Goal: Transaction & Acquisition: Purchase product/service

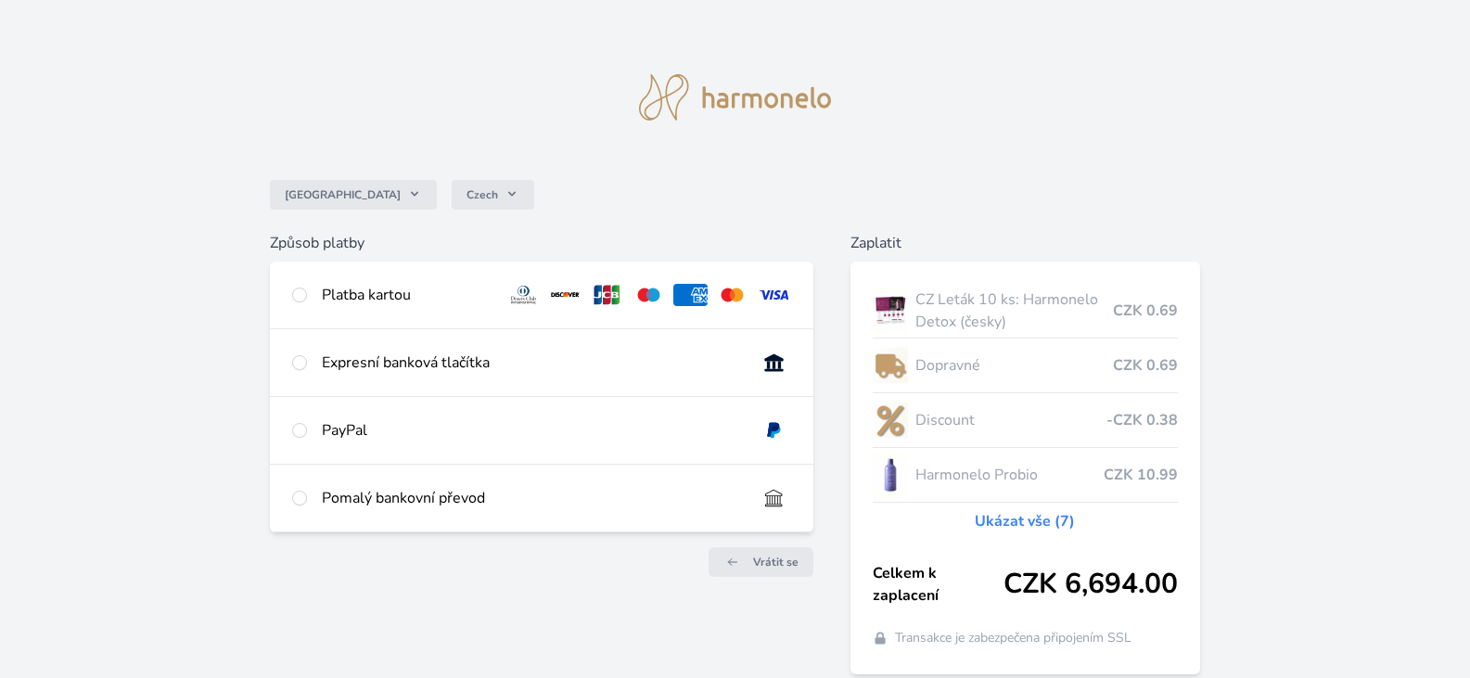
click at [398, 297] on div "Platba kartou" at bounding box center [407, 295] width 171 height 22
radio input "true"
click at [308, 295] on div "Platba kartou" at bounding box center [542, 295] width 544 height 67
radio input "true"
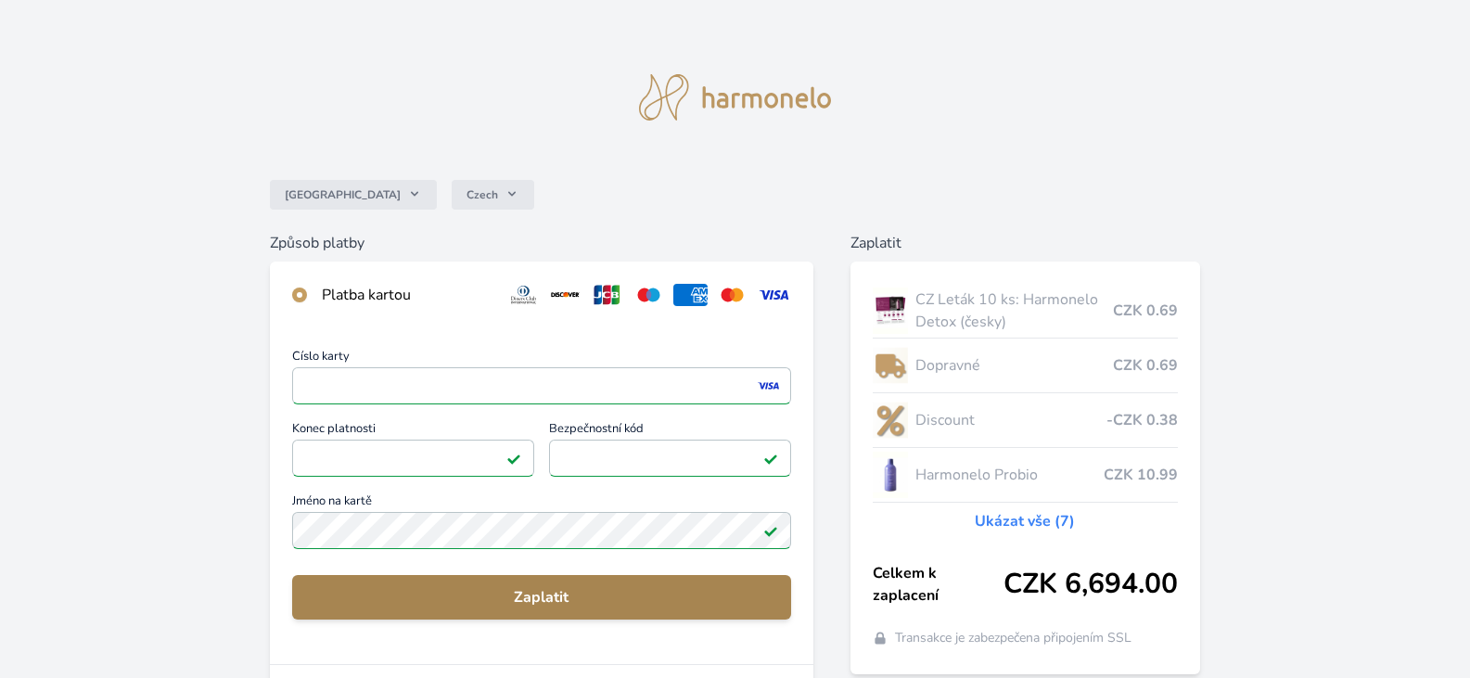
click at [545, 590] on span "Zaplatit" at bounding box center [541, 597] width 469 height 22
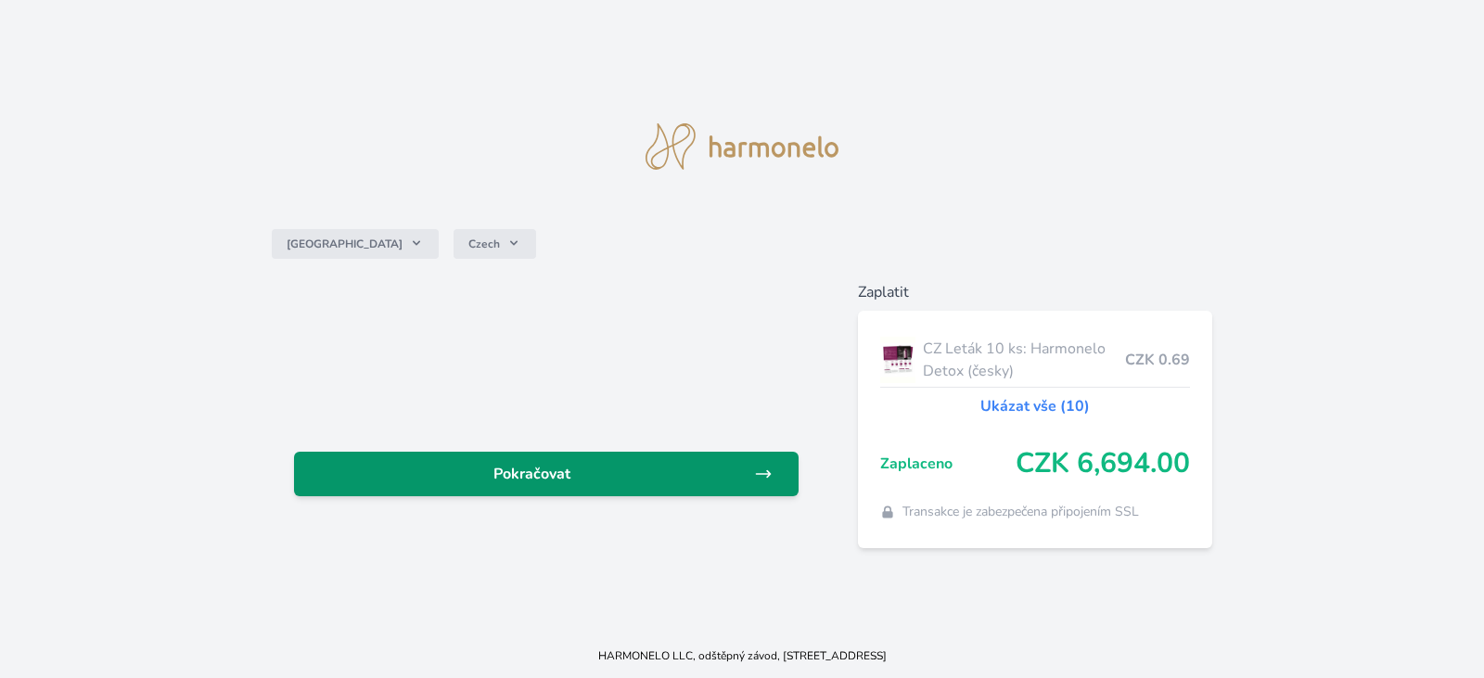
click at [500, 481] on span "Pokračovat" at bounding box center [531, 474] width 445 height 22
